Goal: Information Seeking & Learning: Compare options

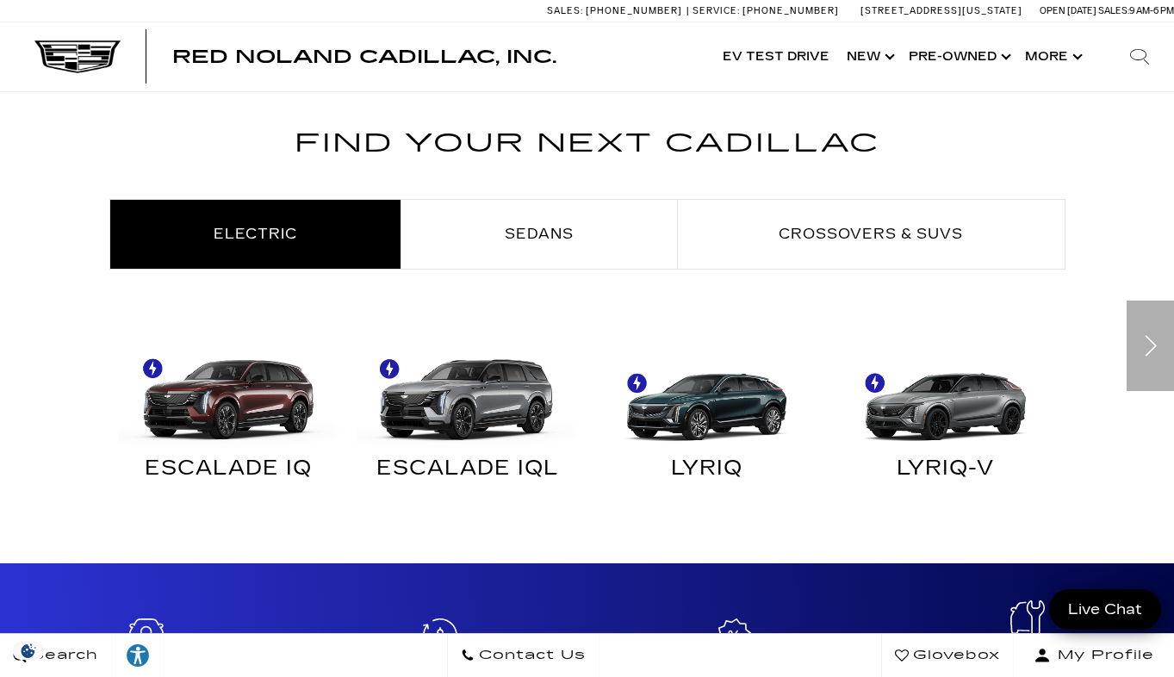
scroll to position [804, 0]
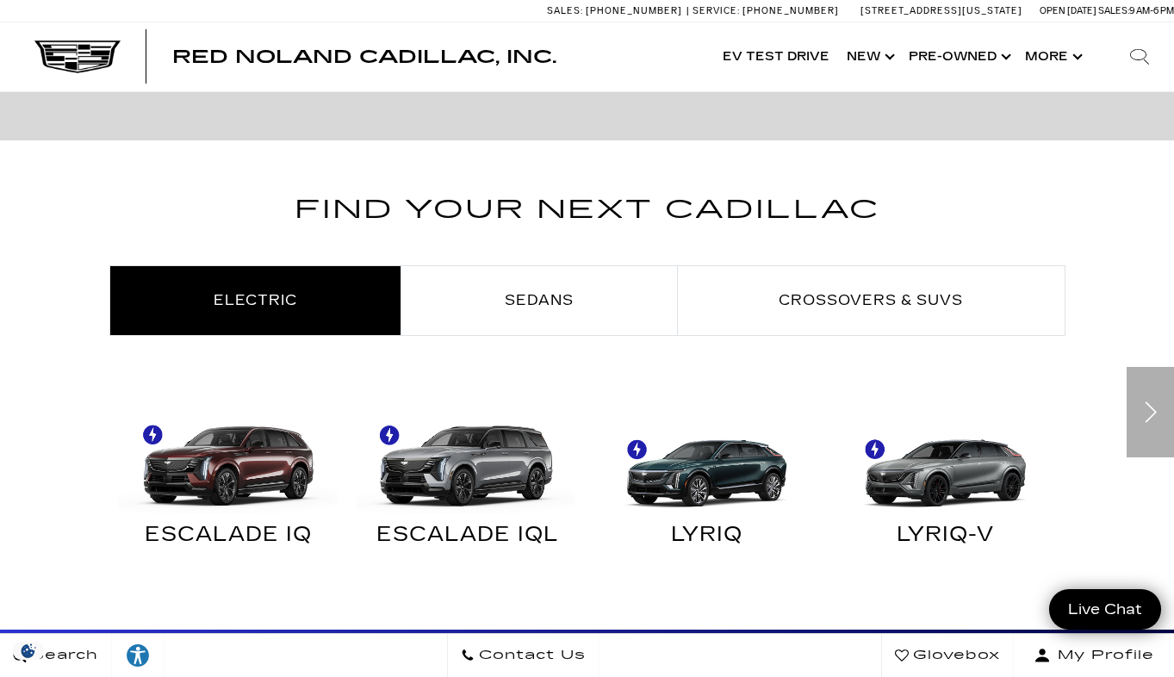
click at [965, 409] on div "Next" at bounding box center [1149, 412] width 47 height 90
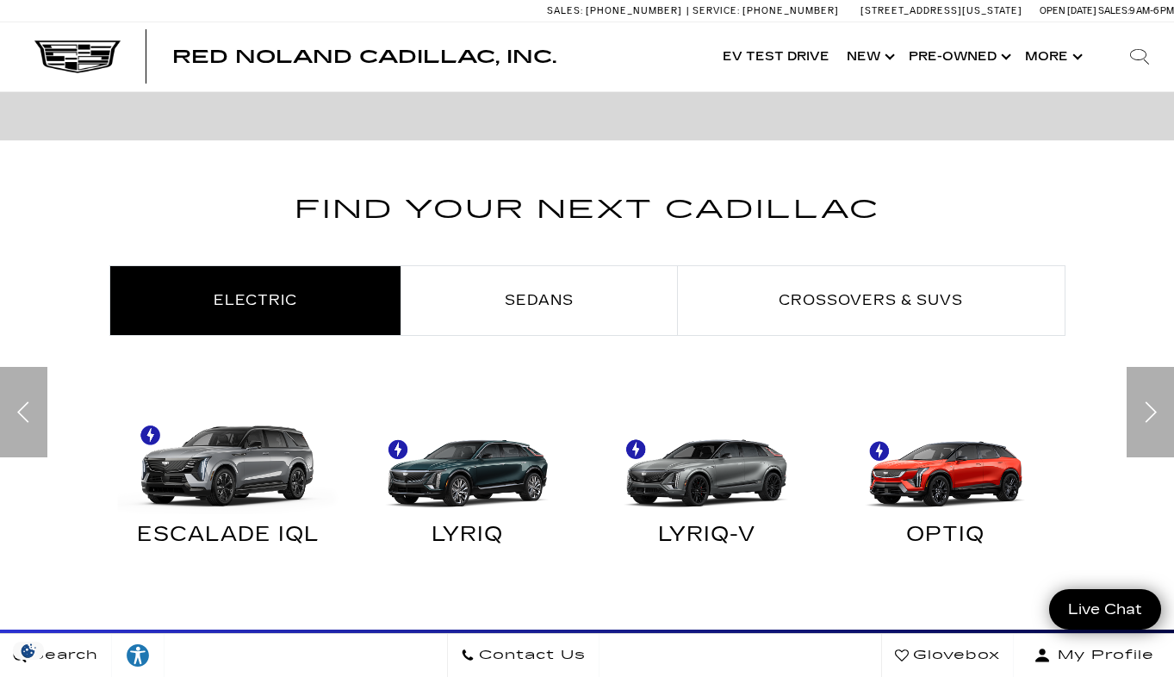
click at [965, 409] on div "Next" at bounding box center [1149, 412] width 47 height 90
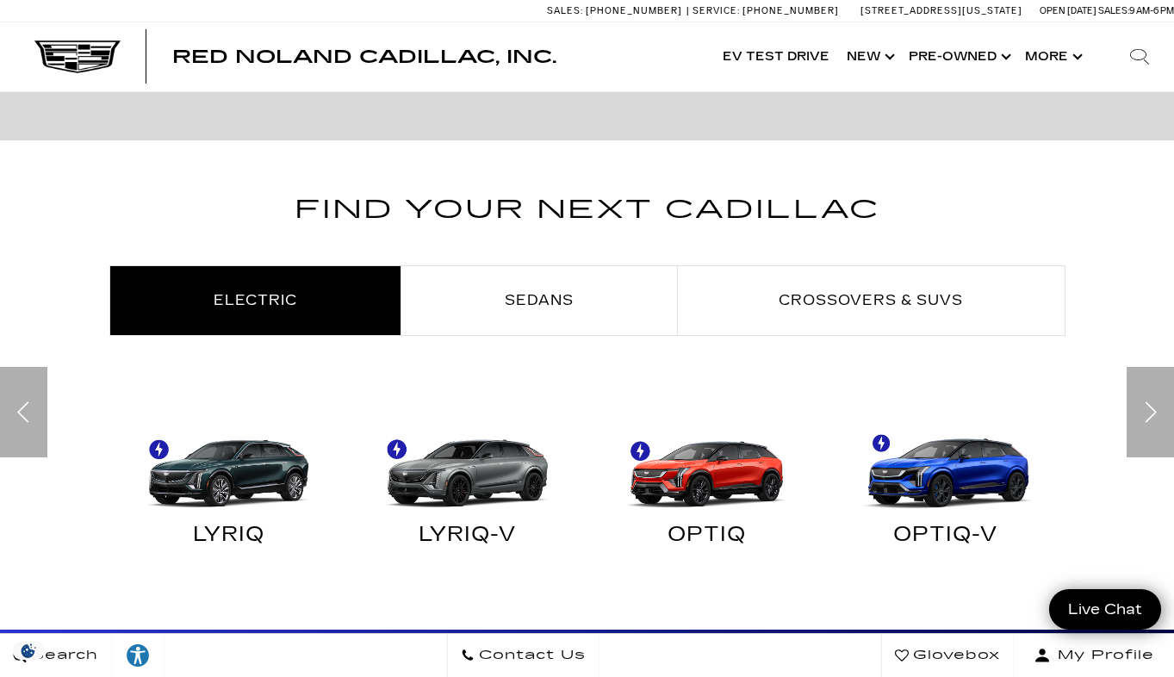
click at [965, 409] on div "Next" at bounding box center [1149, 412] width 47 height 90
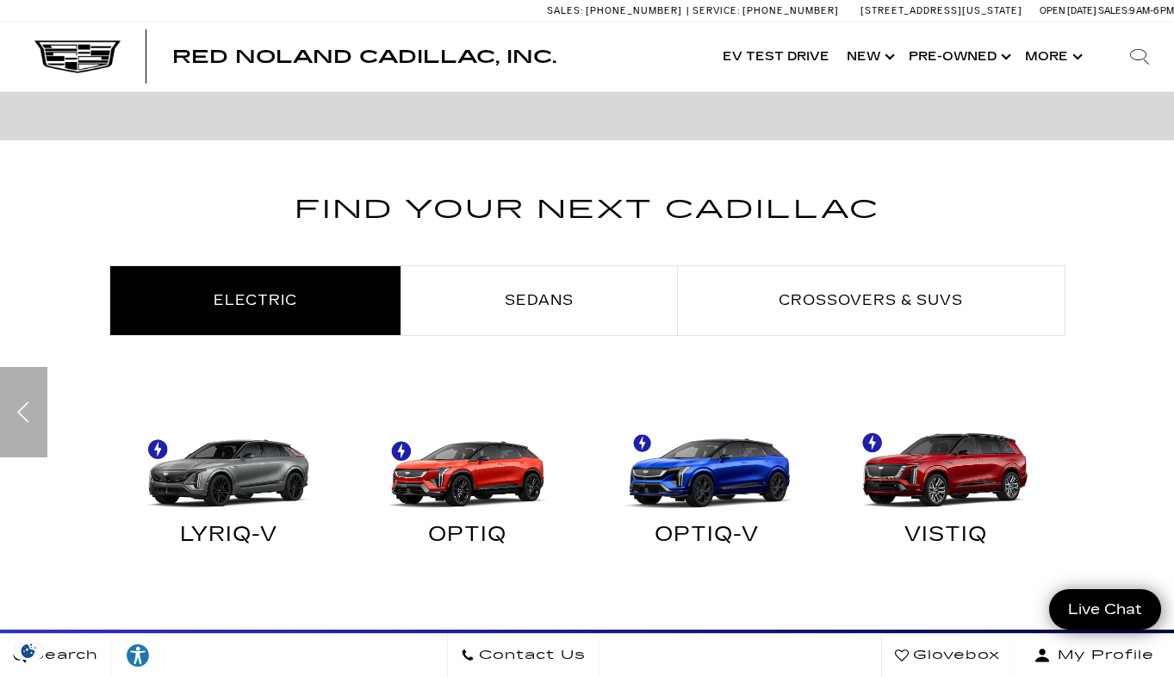
click at [965, 409] on div "Find Your Next Cadillac Electric Sedans Crossovers & SUVs ESCALADE IQ" at bounding box center [587, 389] width 1174 height 400
click at [951, 453] on img "Electric" at bounding box center [941, 458] width 222 height 111
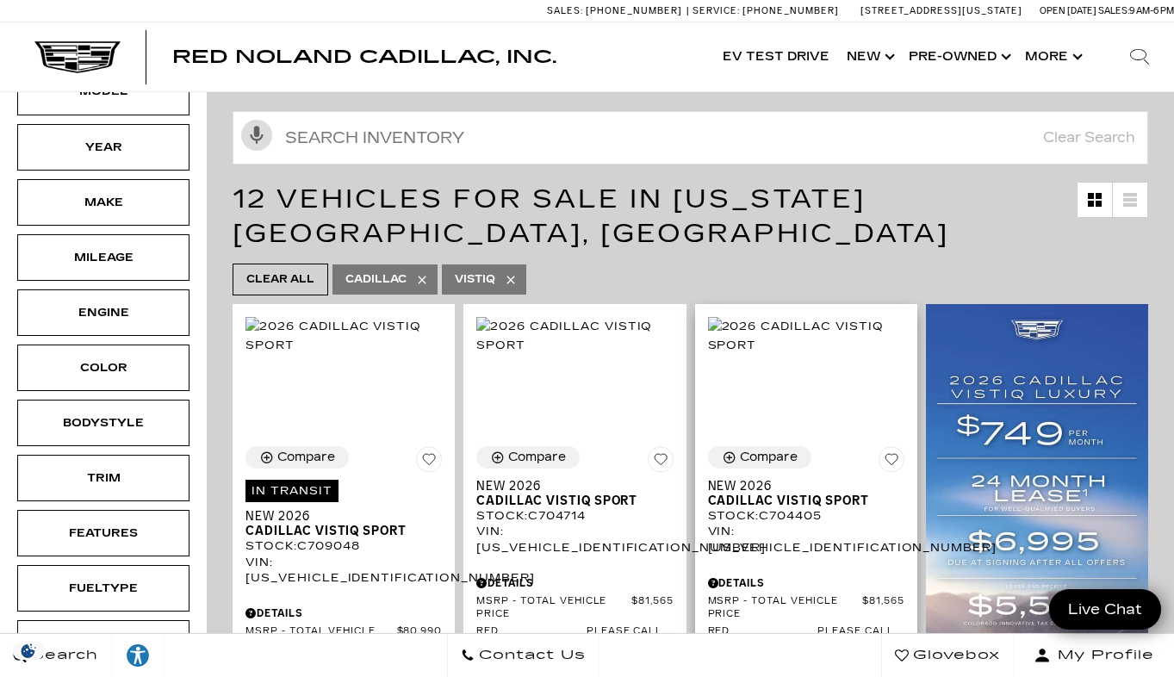
scroll to position [146, 0]
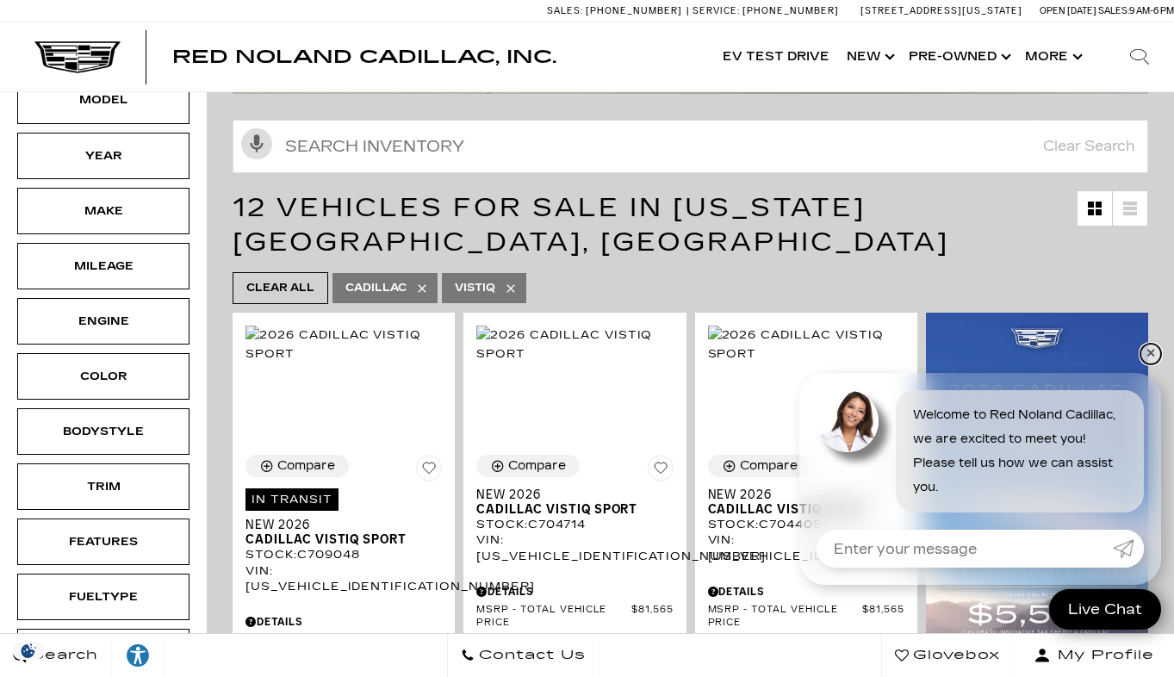
click at [1155, 350] on link "✕" at bounding box center [1150, 354] width 21 height 21
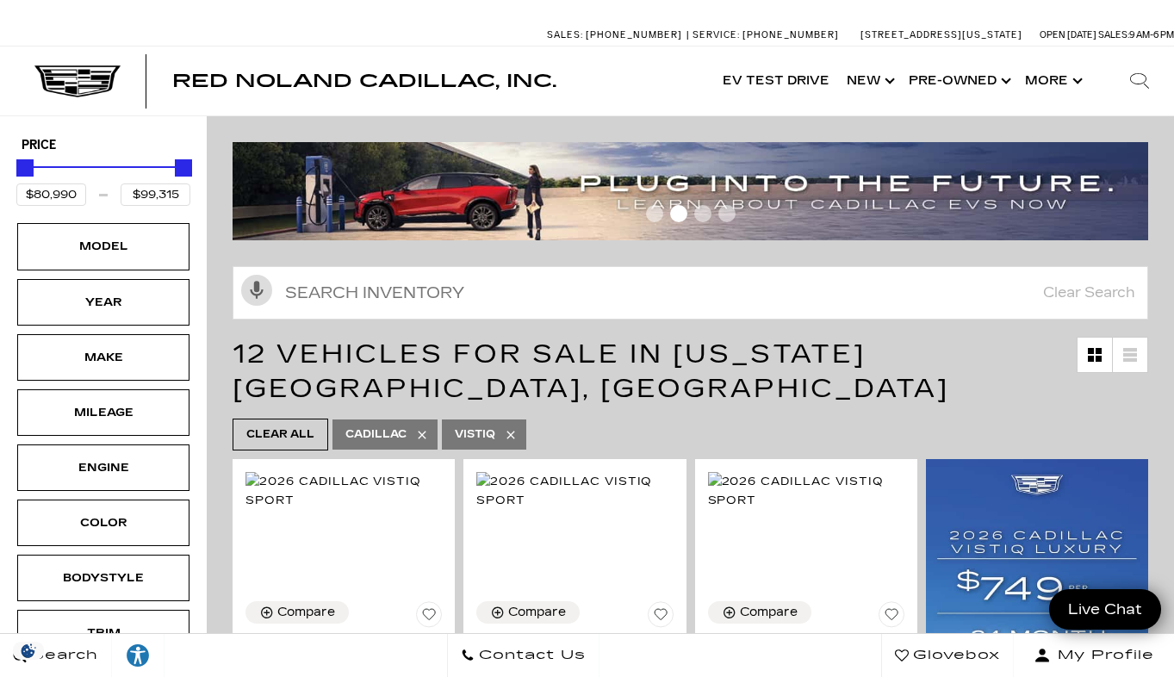
scroll to position [0, 0]
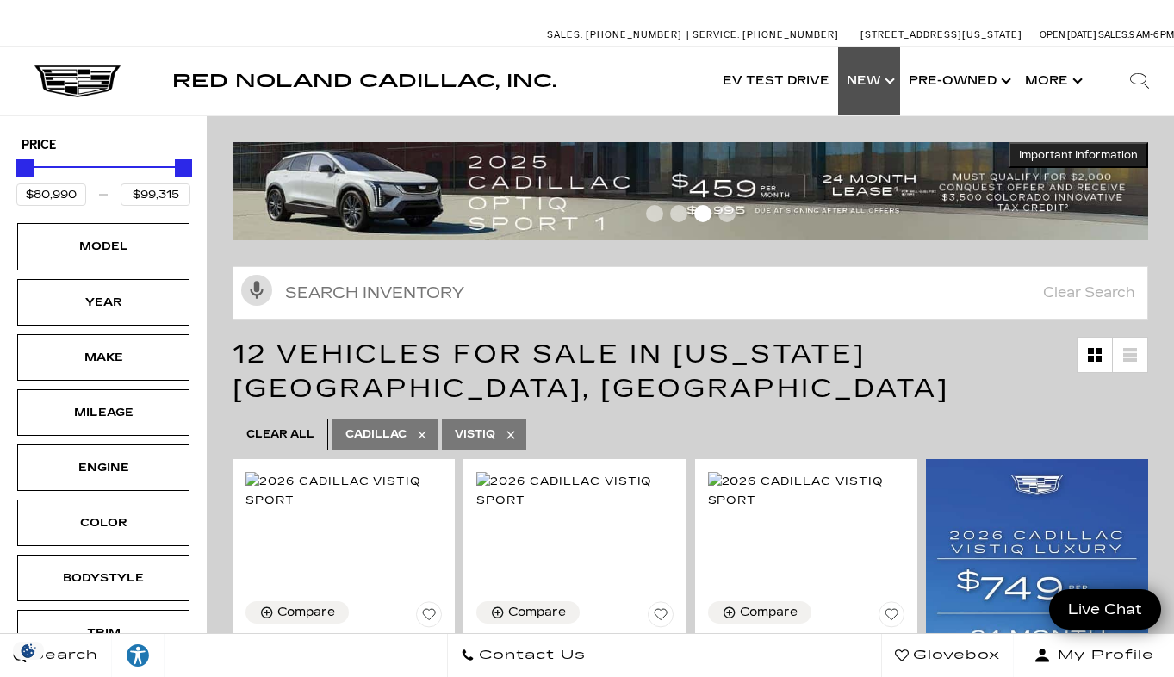
click at [876, 77] on link "Show New" at bounding box center [869, 80] width 62 height 69
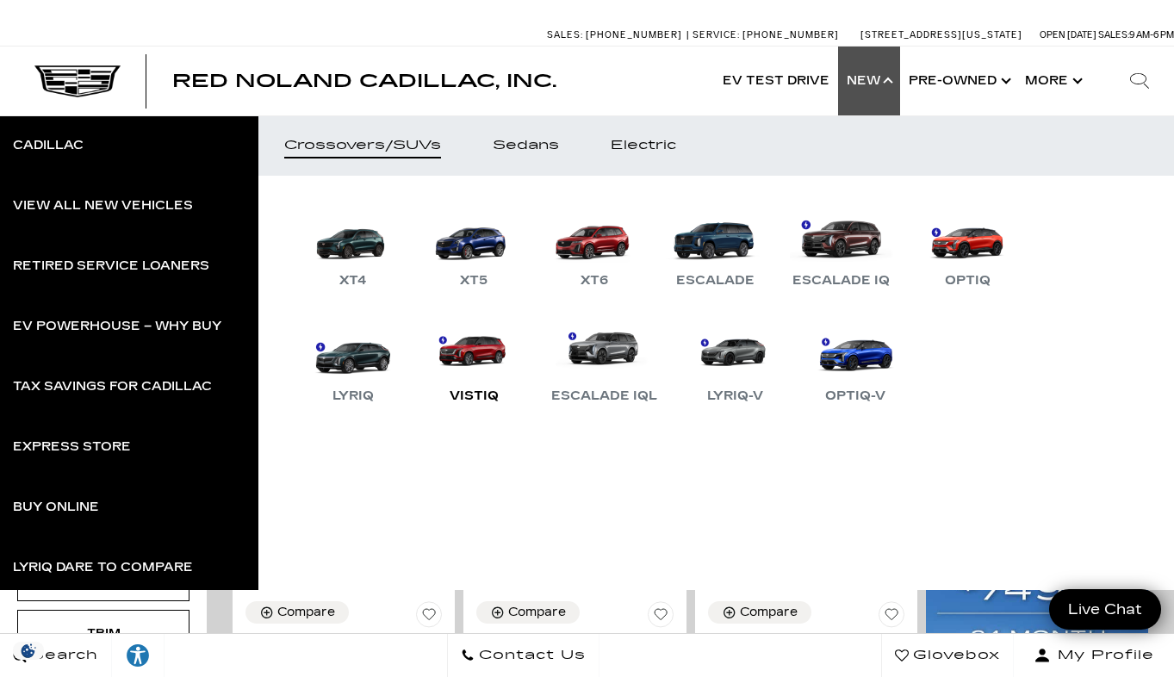
click at [473, 354] on link "VISTIQ" at bounding box center [473, 362] width 103 height 90
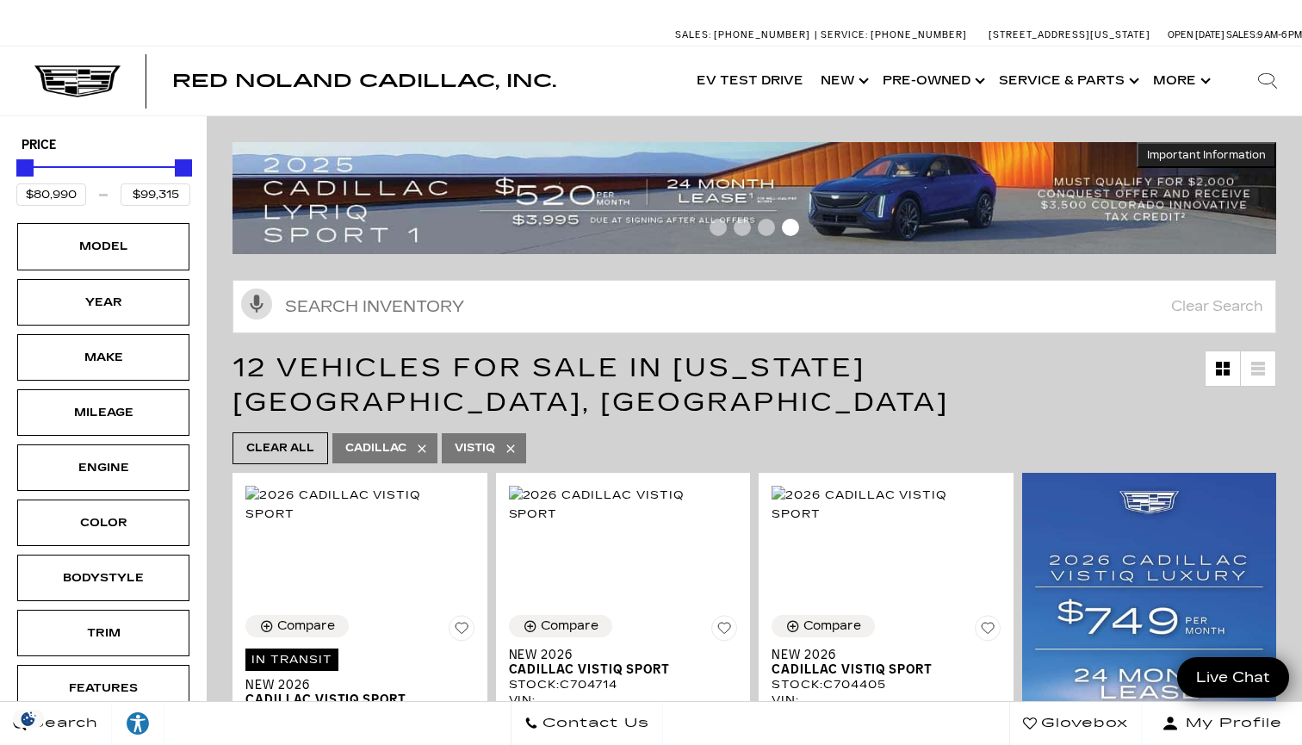
click at [427, 442] on icon at bounding box center [422, 449] width 14 height 14
click at [406, 442] on icon at bounding box center [401, 449] width 14 height 14
type input "$46,674"
type input "$179,434"
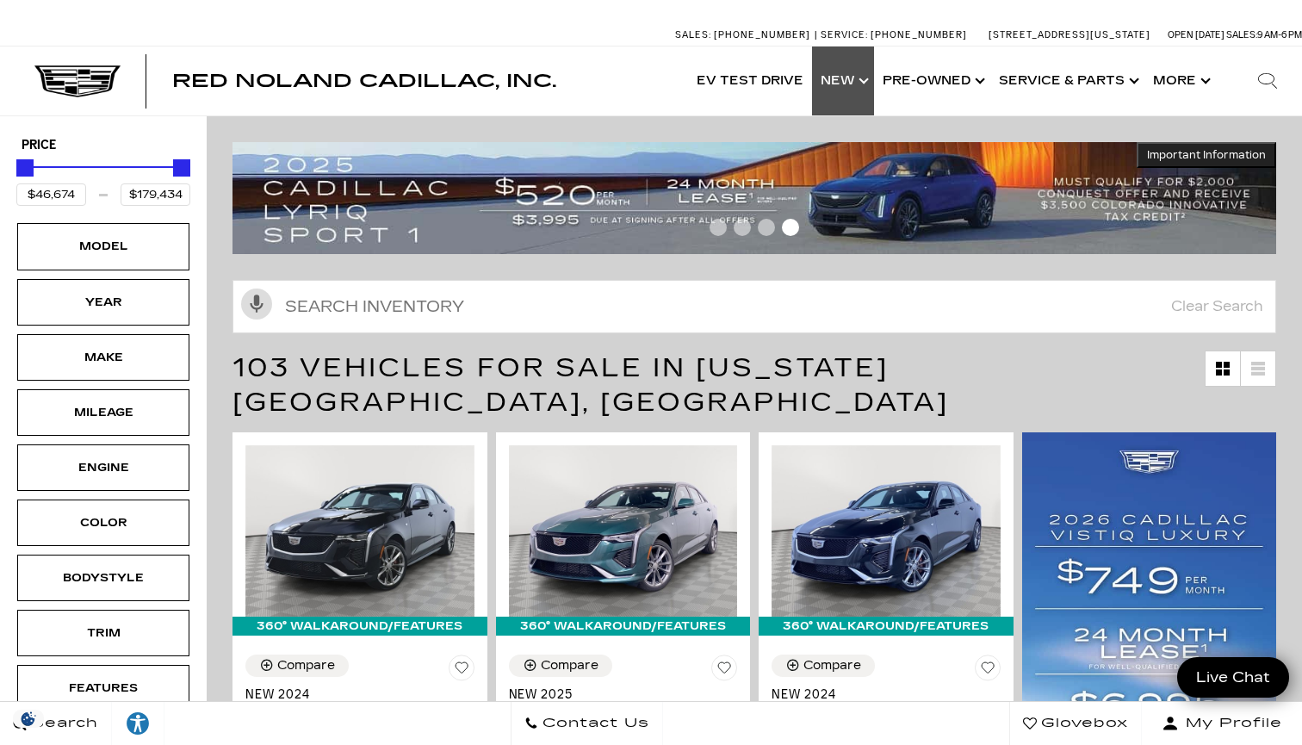
click at [863, 74] on link "Show New" at bounding box center [843, 80] width 62 height 69
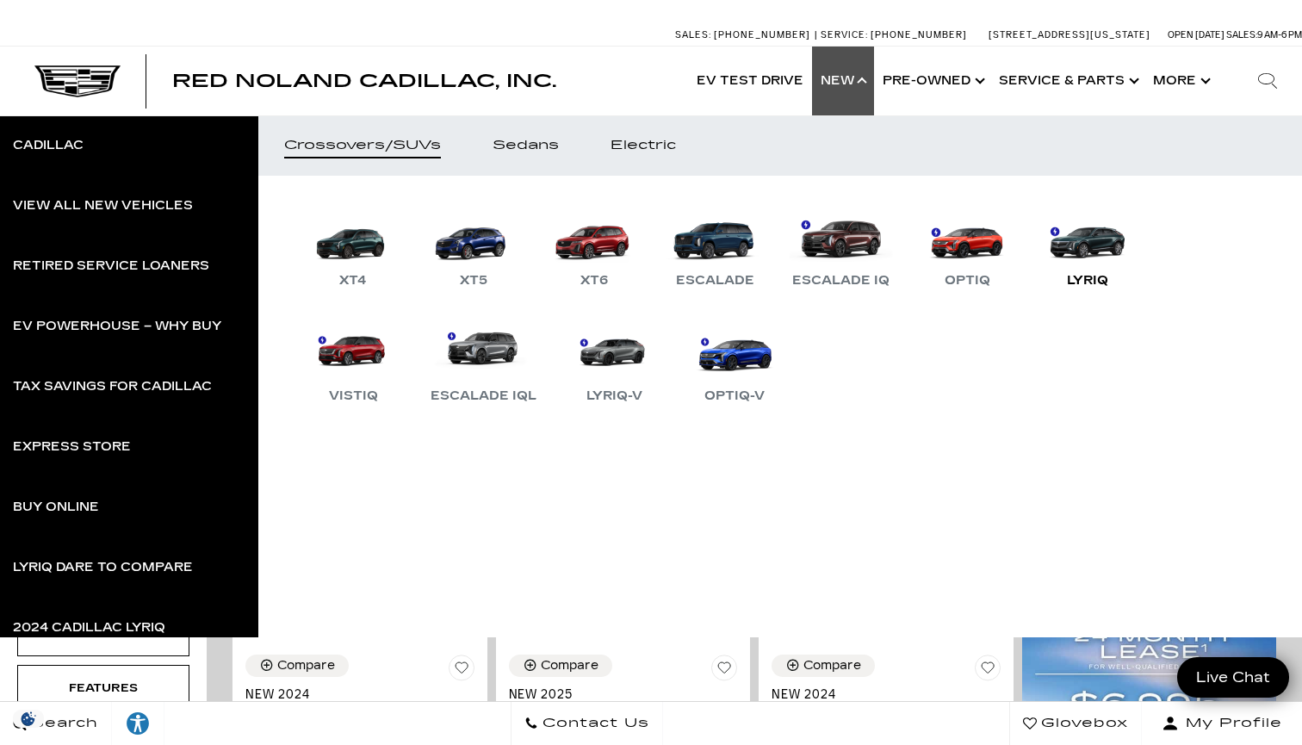
click at [1085, 248] on link "LYRIQ" at bounding box center [1087, 246] width 103 height 90
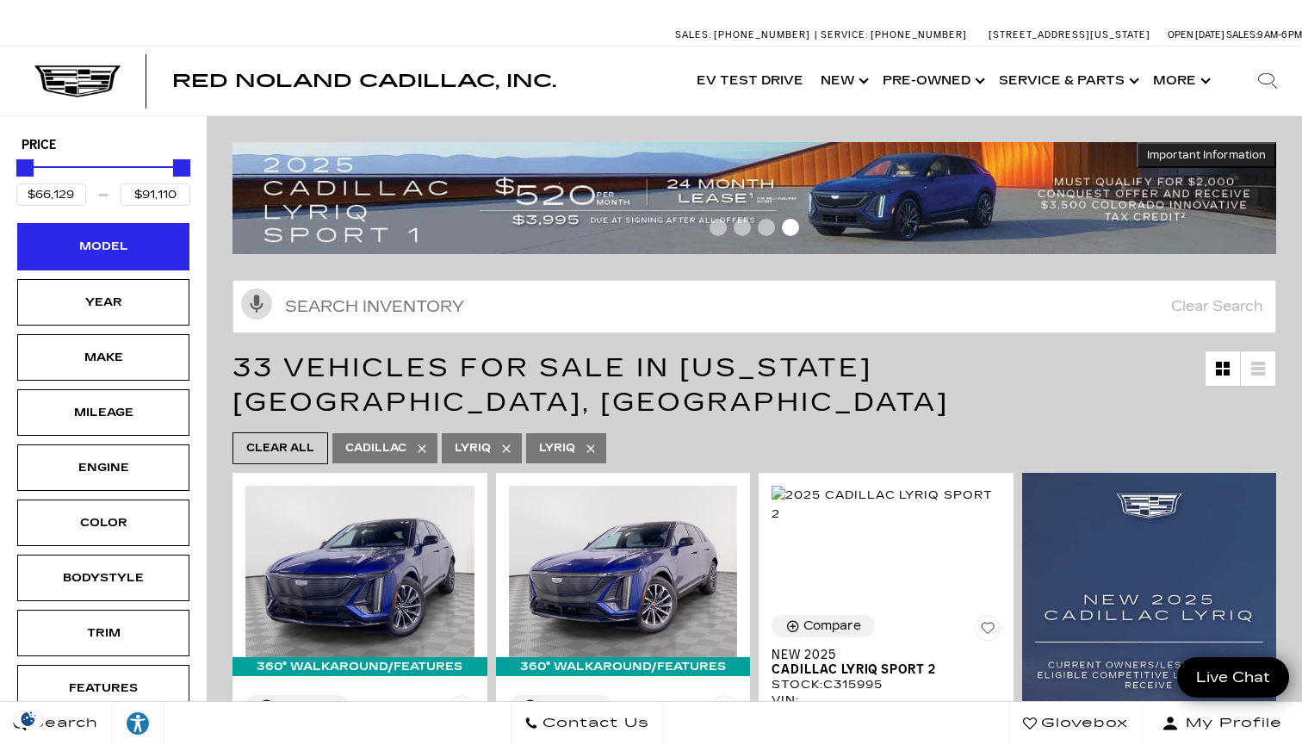
click at [115, 256] on div "Model" at bounding box center [103, 246] width 86 height 19
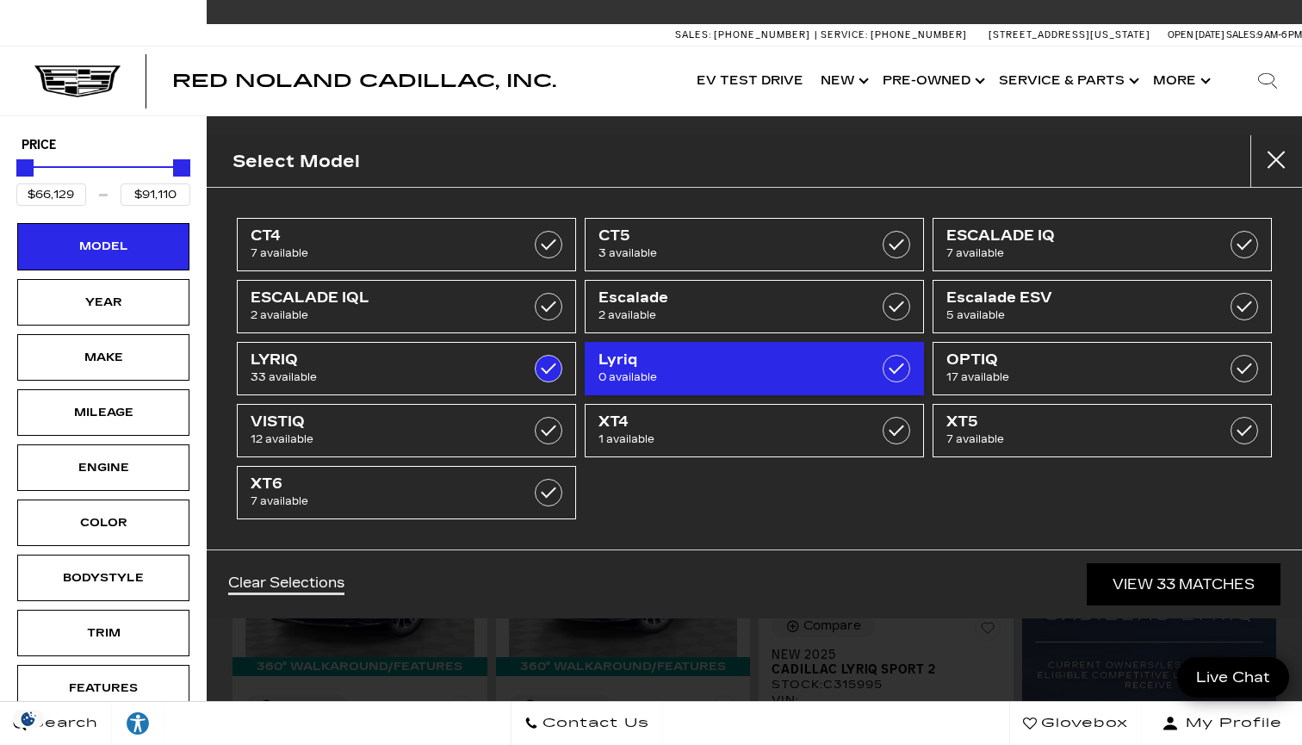
click at [898, 362] on label at bounding box center [897, 369] width 28 height 28
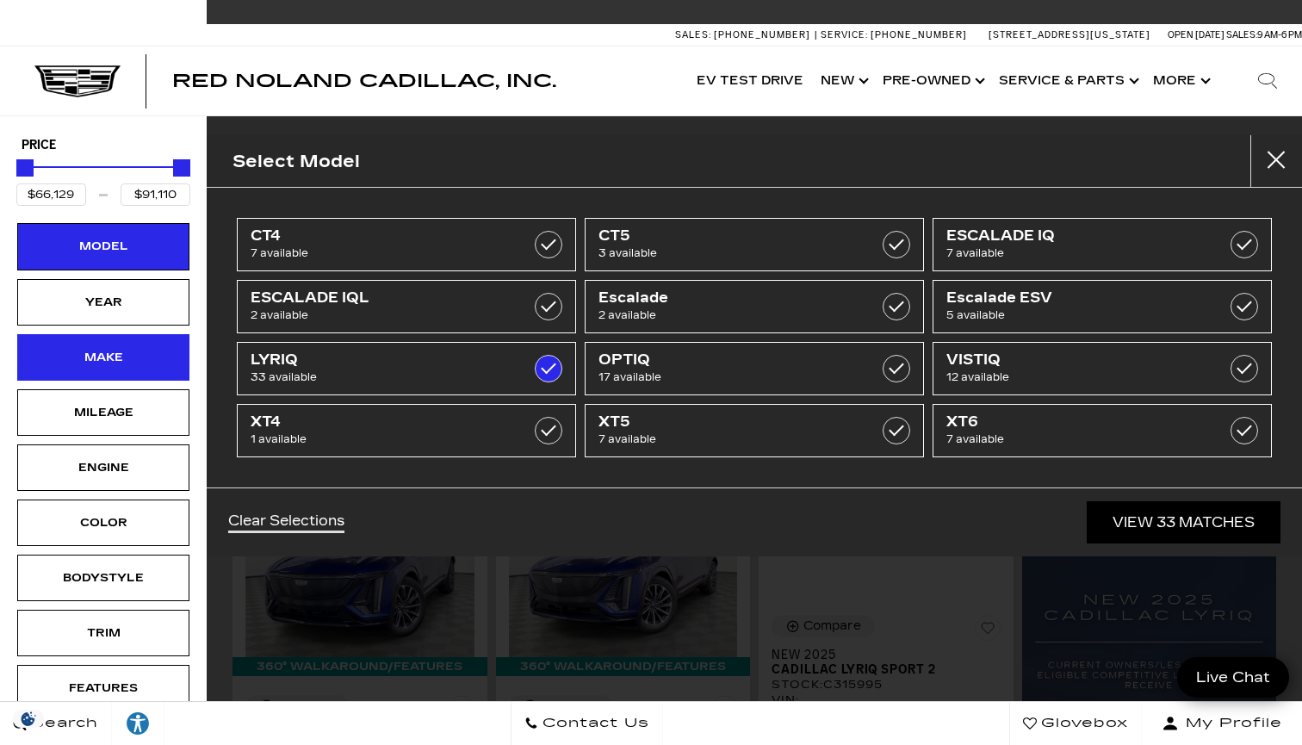
click at [108, 355] on div "Make" at bounding box center [103, 357] width 86 height 19
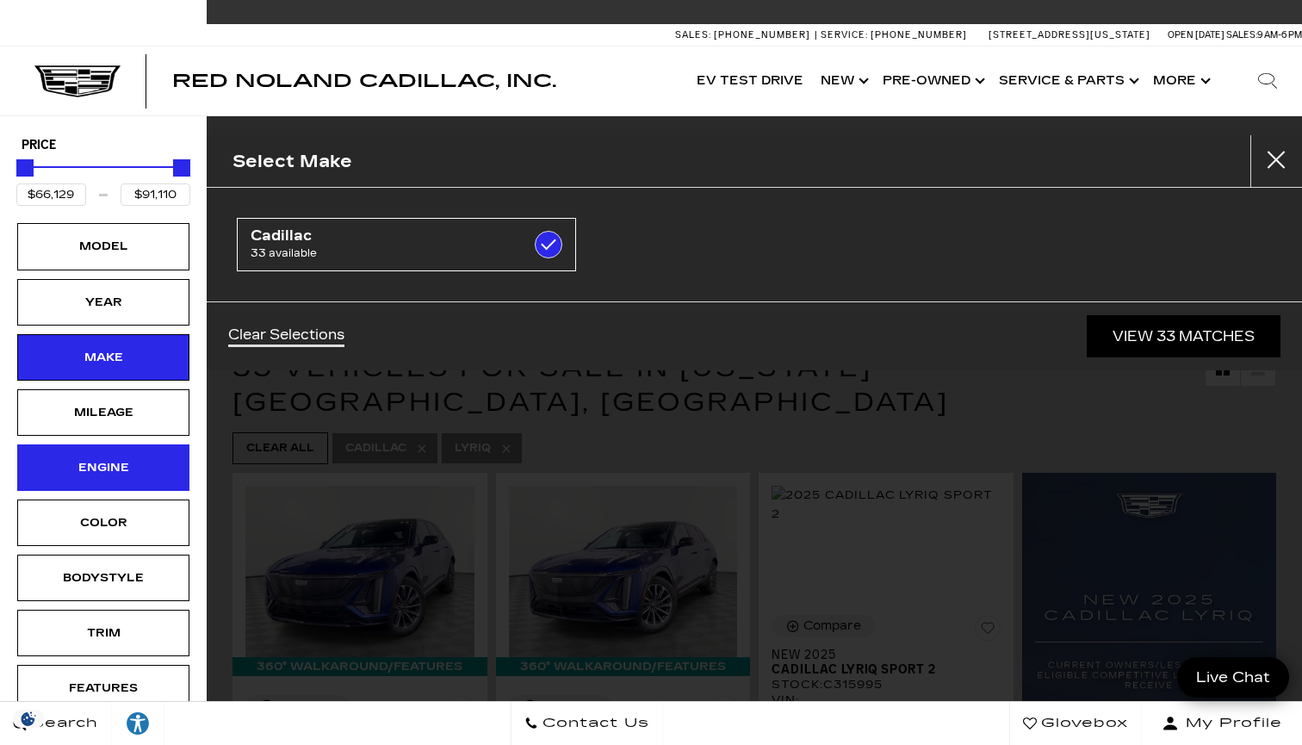
click at [108, 465] on div "Engine" at bounding box center [103, 467] width 86 height 19
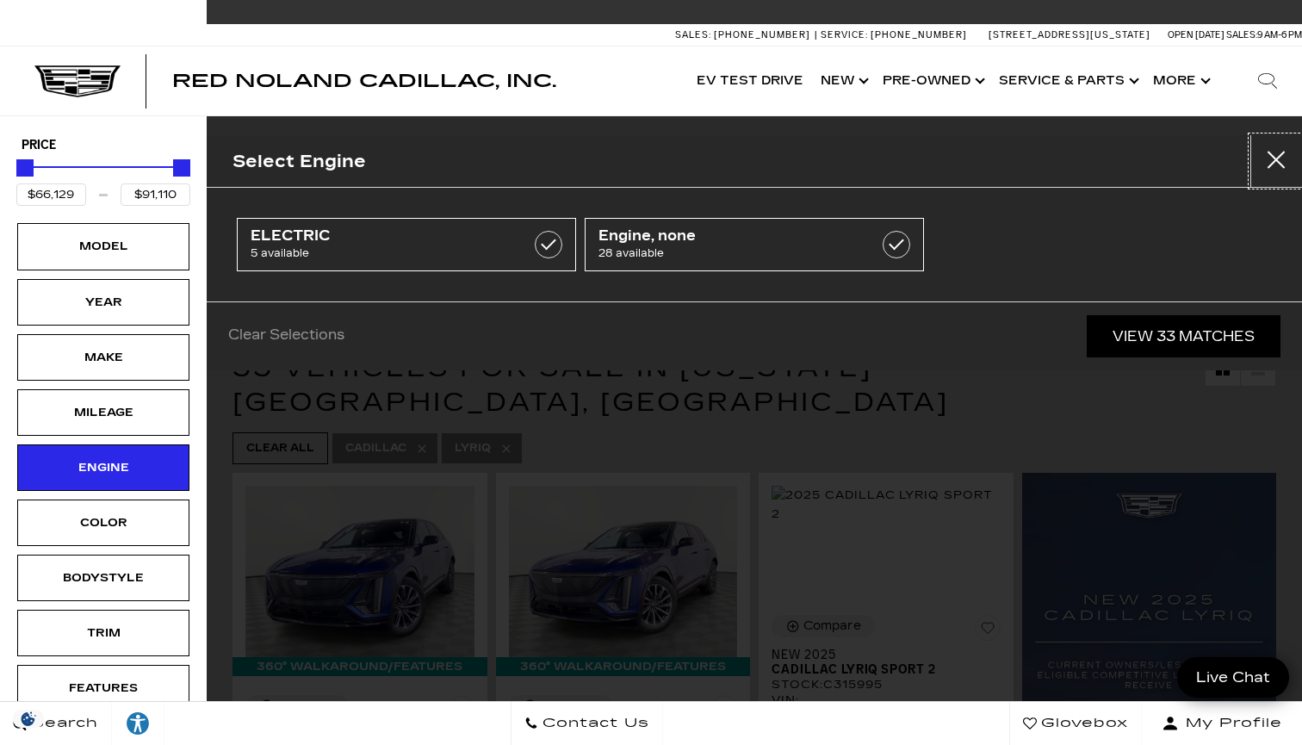
click at [1277, 159] on button "Close" at bounding box center [1276, 161] width 52 height 52
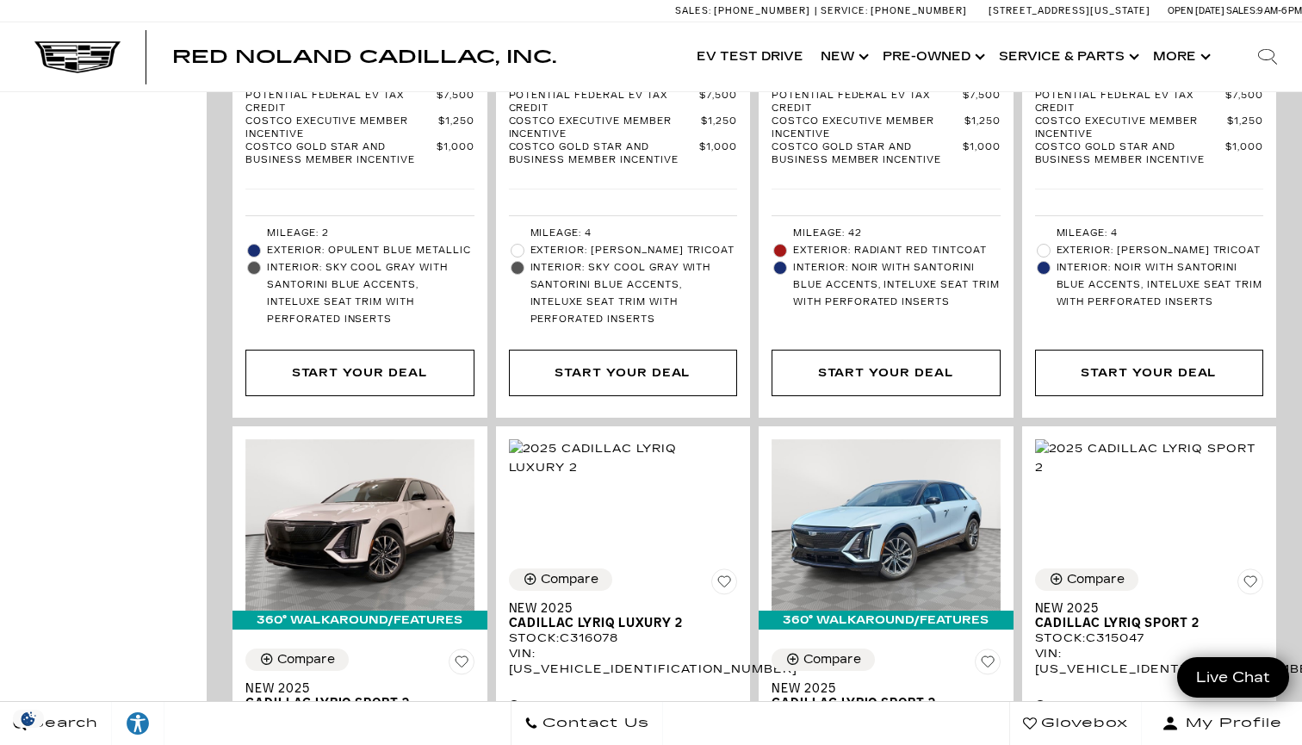
scroll to position [3576, 0]
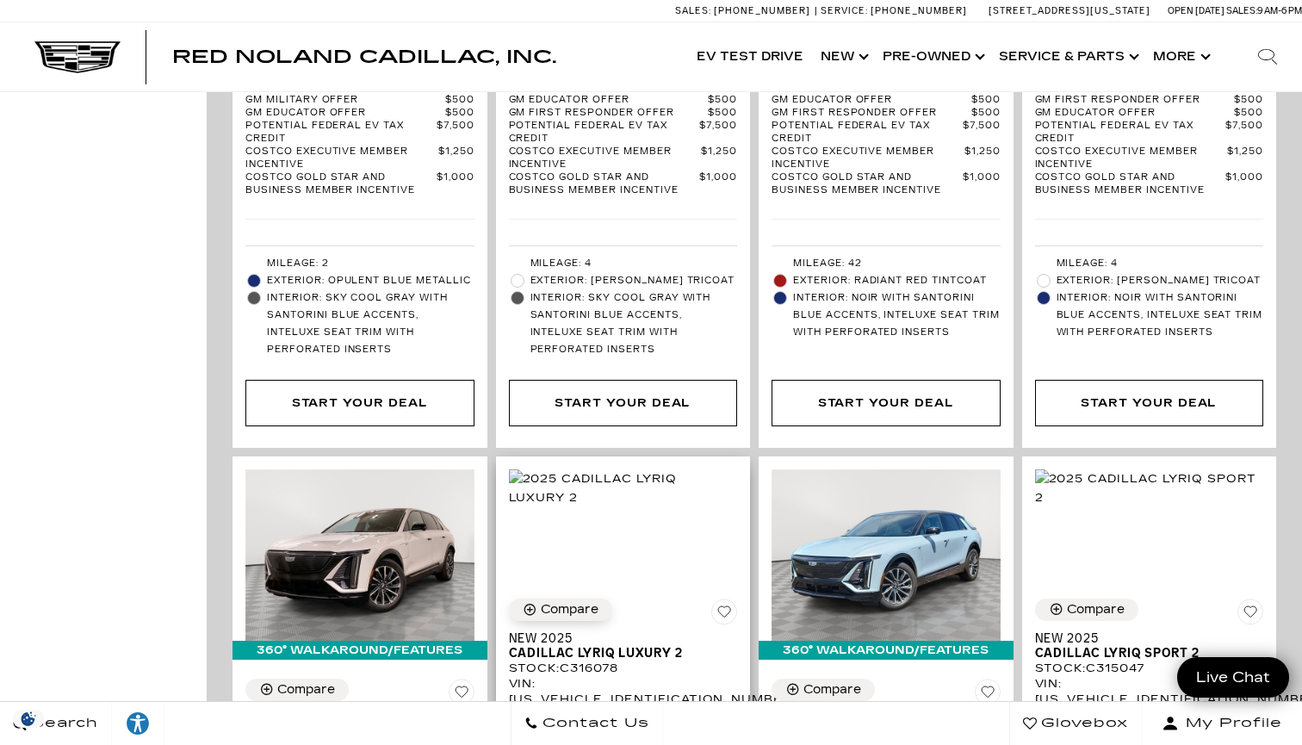
click at [562, 602] on div "Compare" at bounding box center [570, 609] width 58 height 15
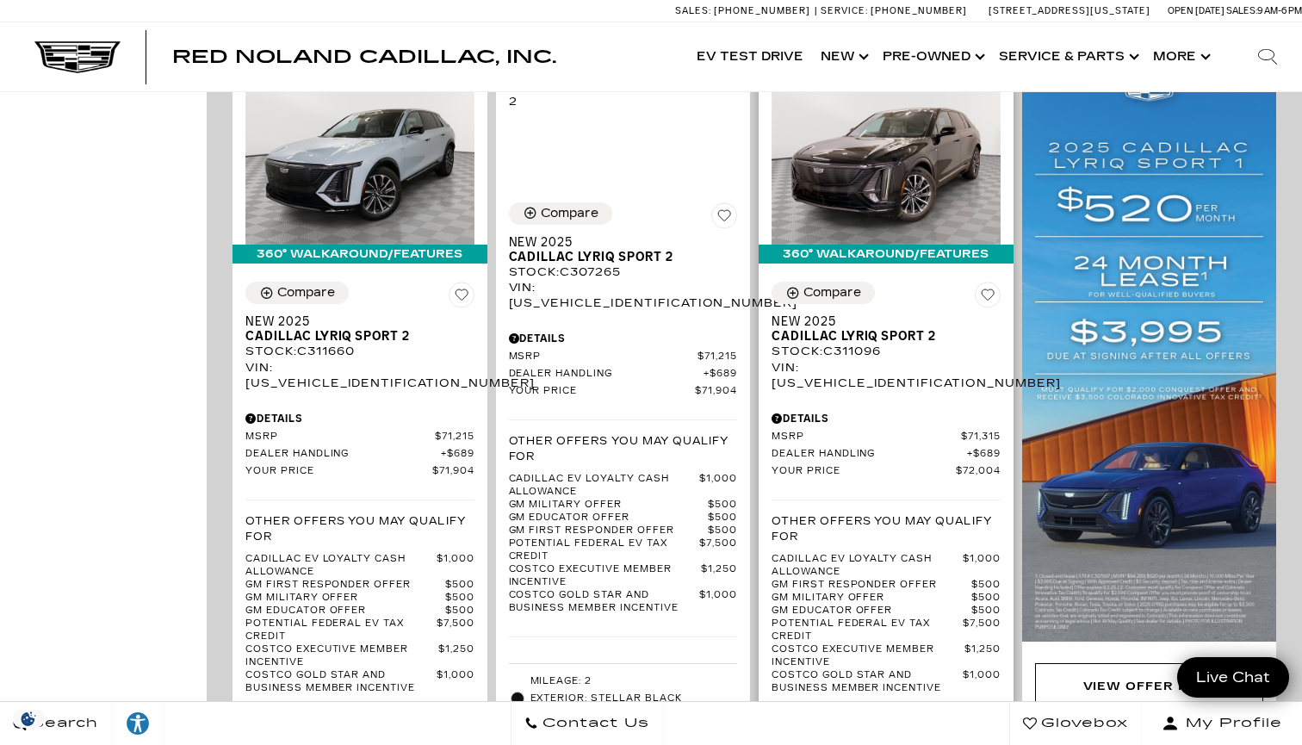
scroll to position [1209, 0]
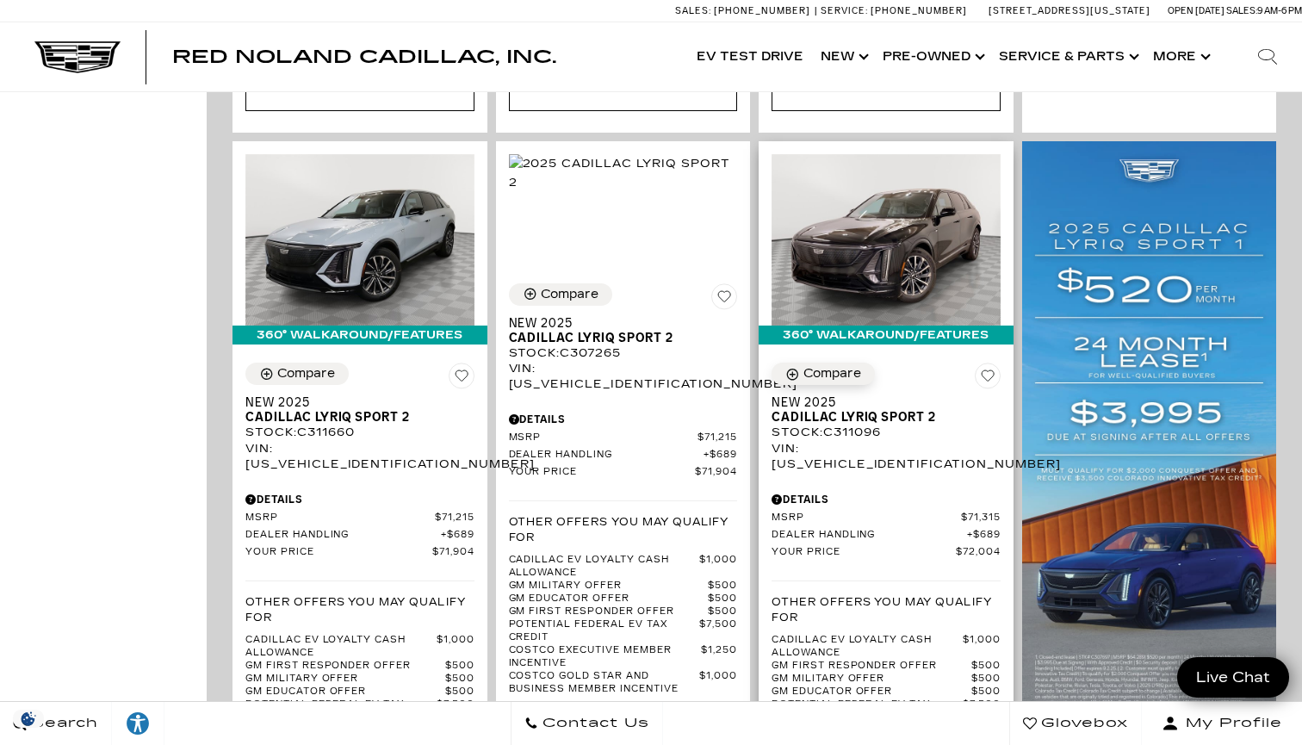
click at [807, 366] on div "Compare" at bounding box center [832, 373] width 58 height 15
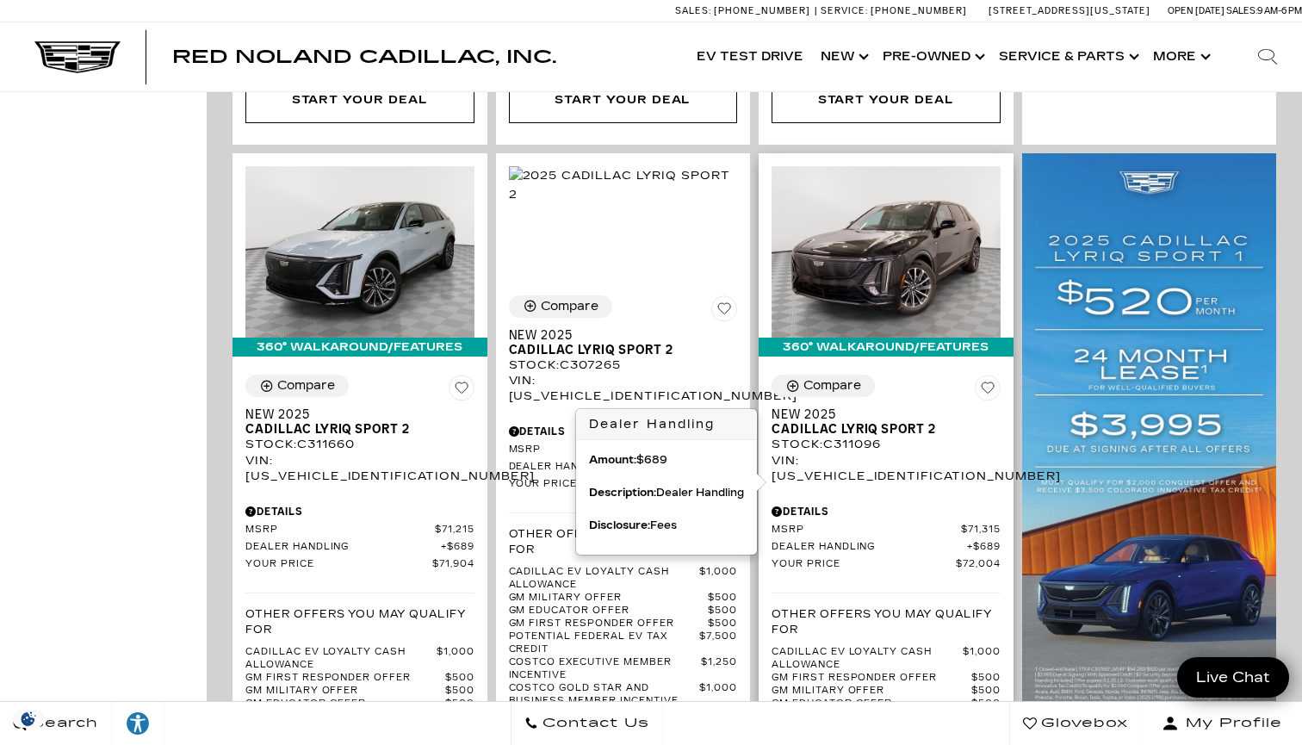
scroll to position [1224, 0]
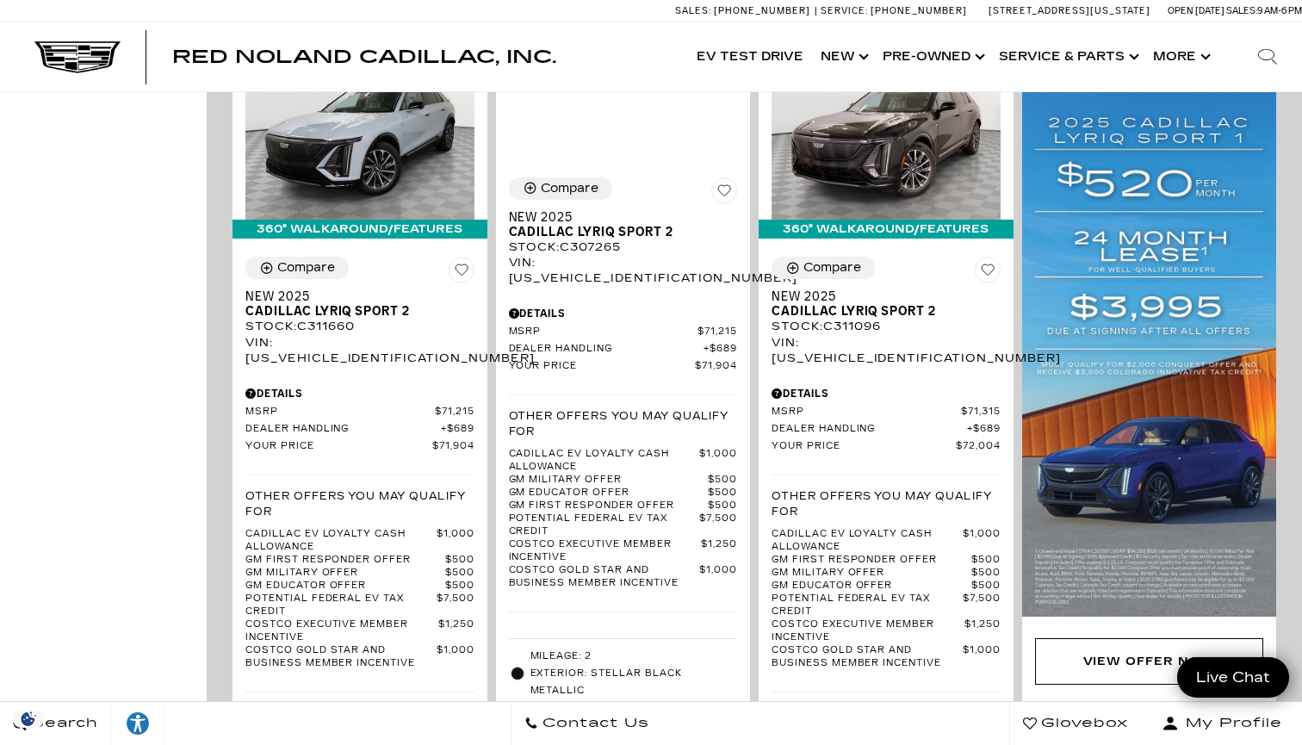
scroll to position [1333, 0]
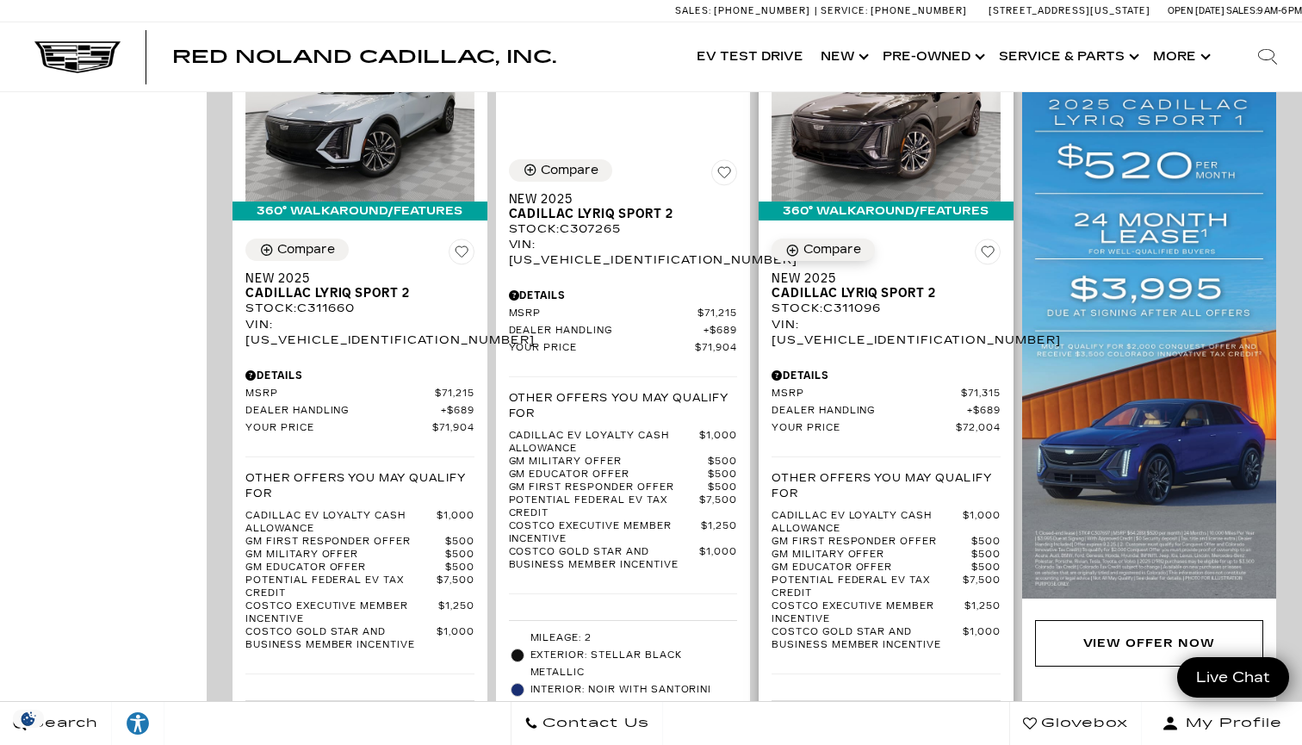
click at [822, 242] on div "Compare" at bounding box center [832, 249] width 58 height 15
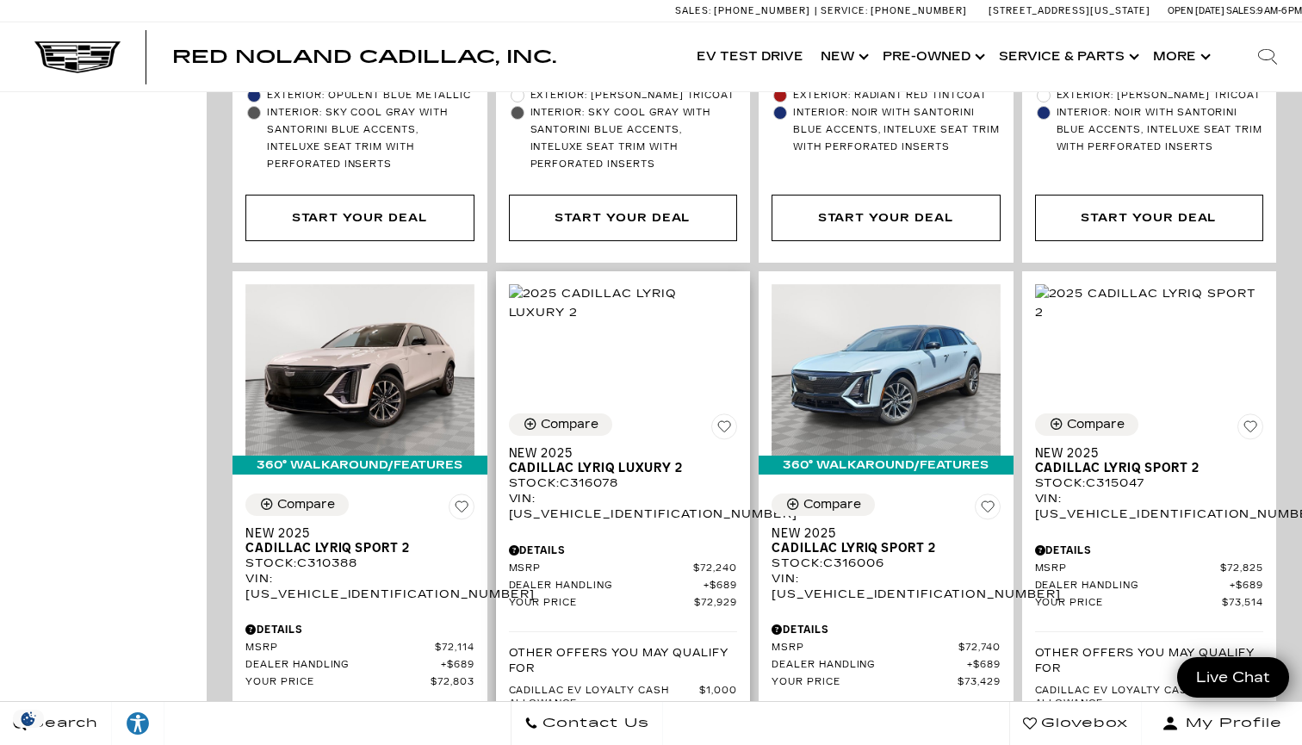
scroll to position [3756, 0]
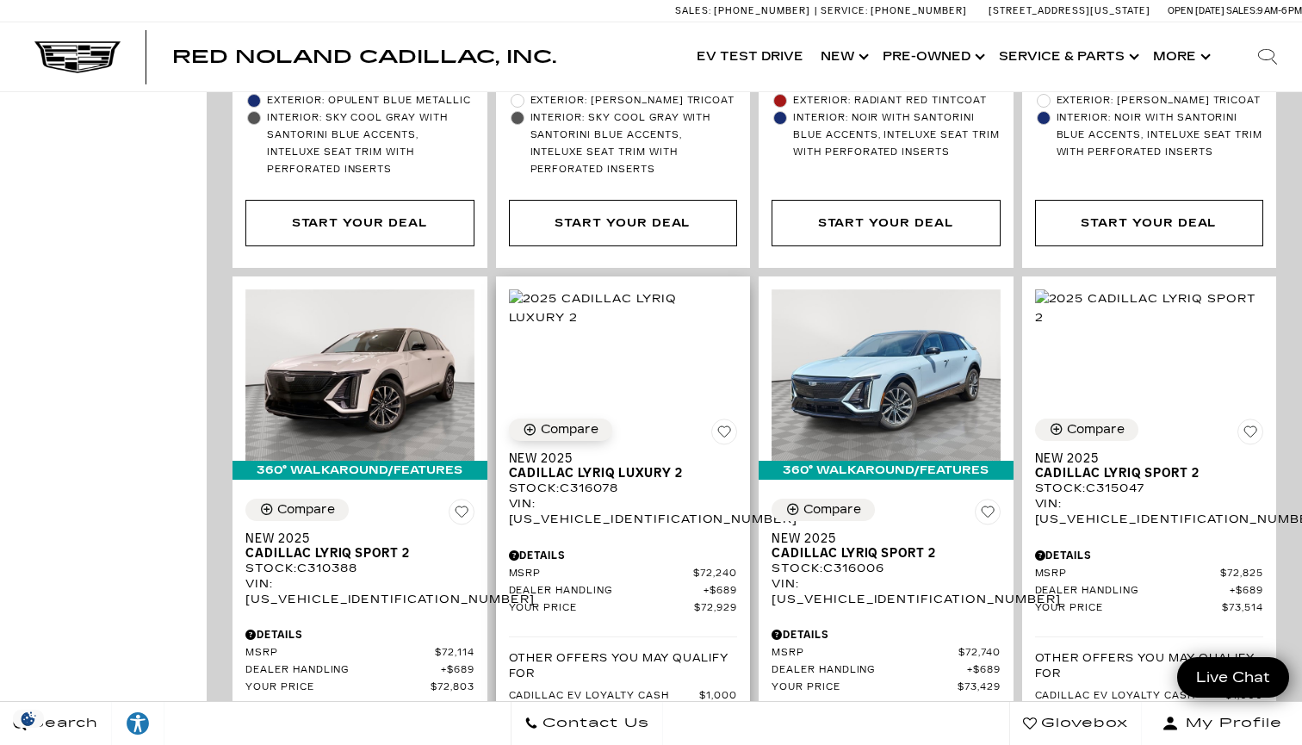
click at [548, 422] on div "Compare" at bounding box center [570, 429] width 58 height 15
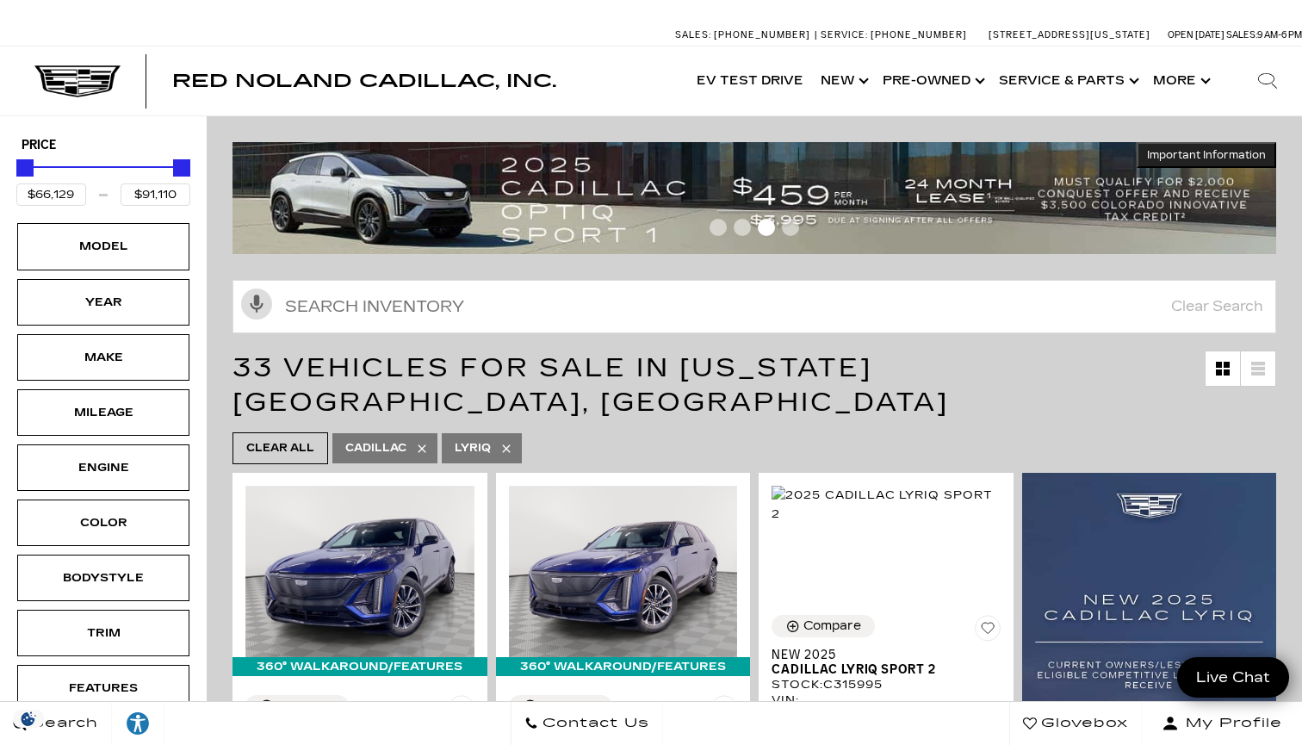
scroll to position [0, 0]
